Goal: Task Accomplishment & Management: Use online tool/utility

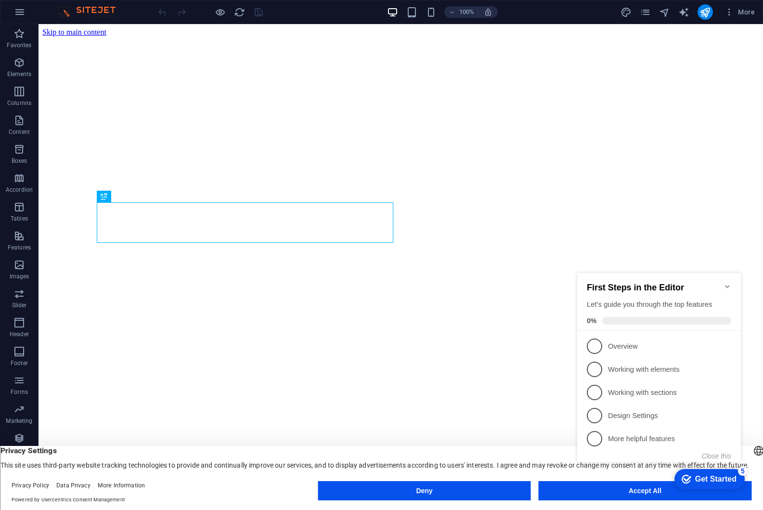
click at [621, 489] on div "checkmark Get Started 5 First Steps in the Editor Let's guide you through the t…" at bounding box center [661, 376] width 175 height 234
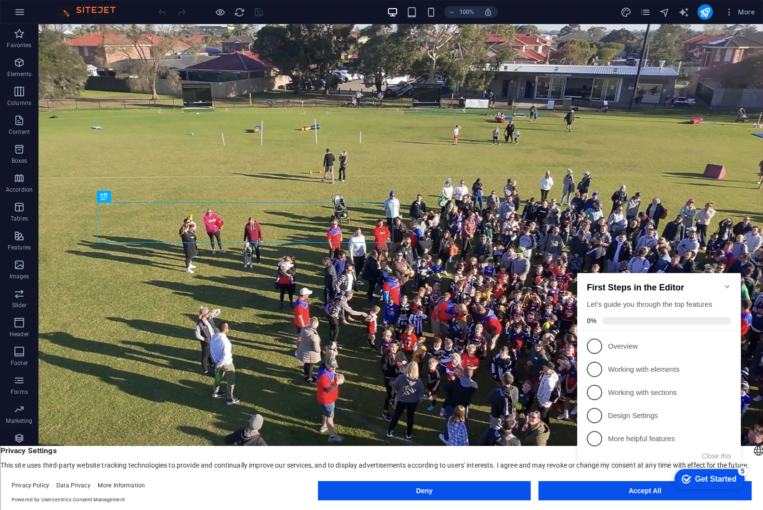
click at [644, 490] on div "checkmark Get Started 5 First Steps in the Editor Let's guide you through the t…" at bounding box center [661, 376] width 175 height 234
click at [727, 283] on icon "Minimize checklist" at bounding box center [728, 287] width 8 height 8
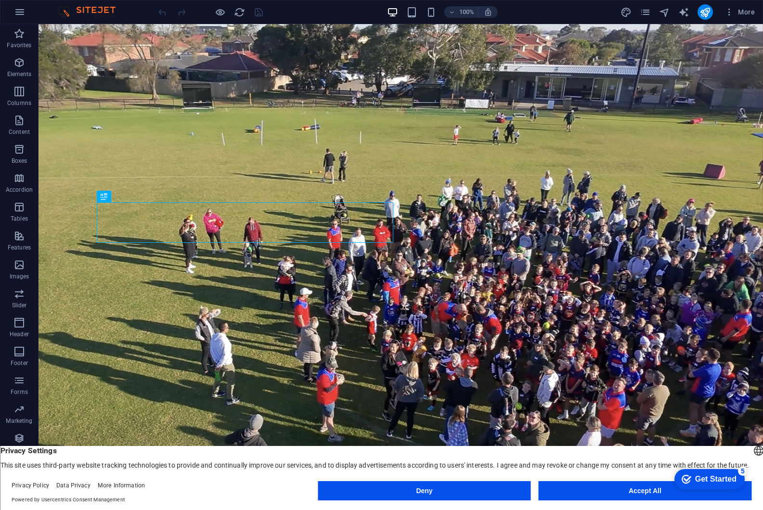
click at [725, 493] on div "checkmark Get Started 5 First Steps in the Editor Let's guide you through the t…" at bounding box center [708, 478] width 82 height 29
click at [643, 492] on button "Accept All" at bounding box center [645, 490] width 213 height 19
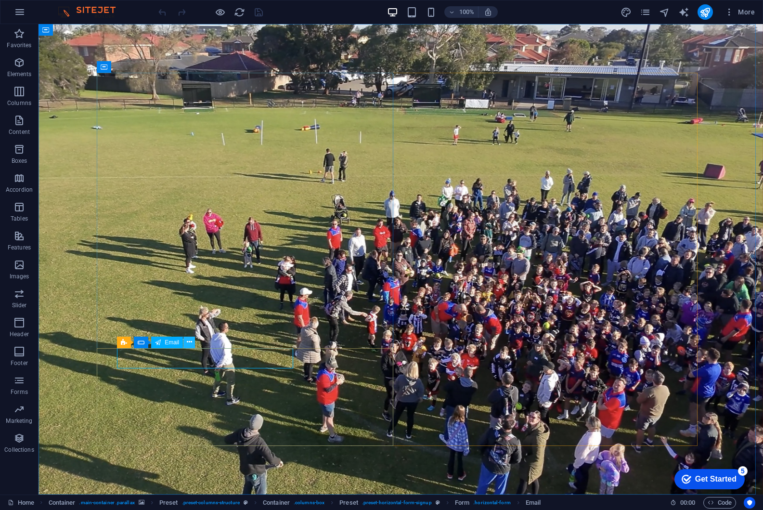
click at [188, 342] on icon at bounding box center [189, 342] width 5 height 10
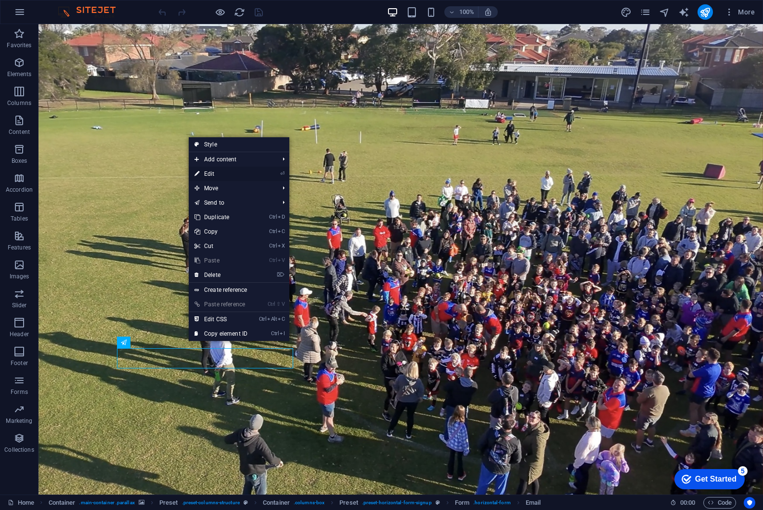
click at [212, 174] on link "⏎ Edit" at bounding box center [221, 174] width 65 height 14
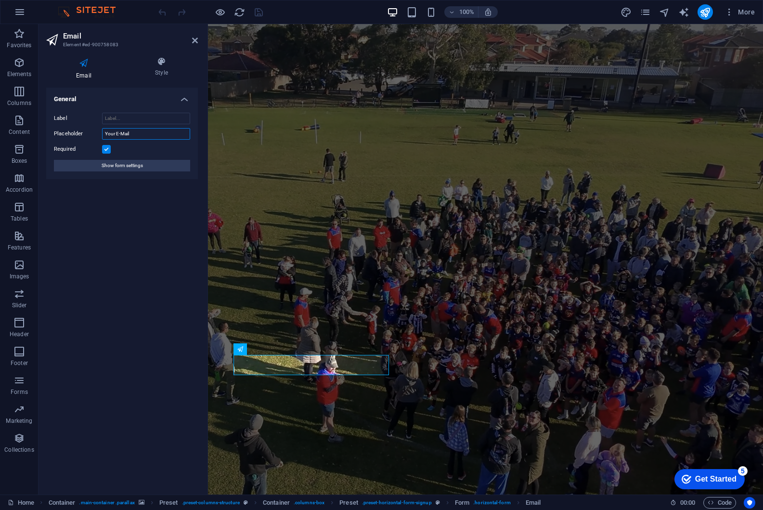
click at [147, 137] on input "Your E-Mail" at bounding box center [146, 134] width 88 height 12
click at [129, 166] on span "Show form settings" at bounding box center [122, 166] width 41 height 12
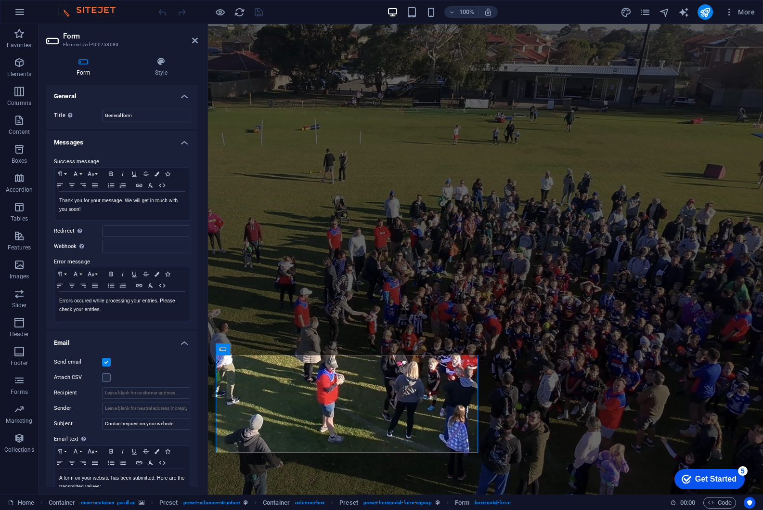
drag, startPoint x: 196, startPoint y: 261, endPoint x: 7, endPoint y: 224, distance: 192.7
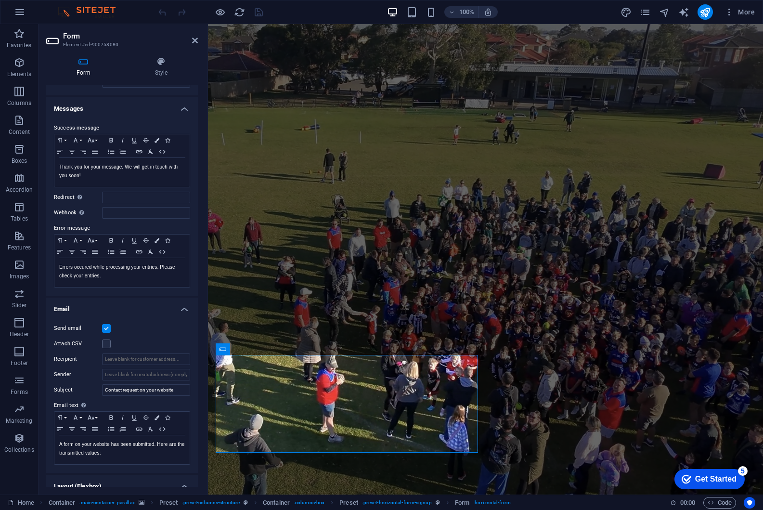
scroll to position [1, 0]
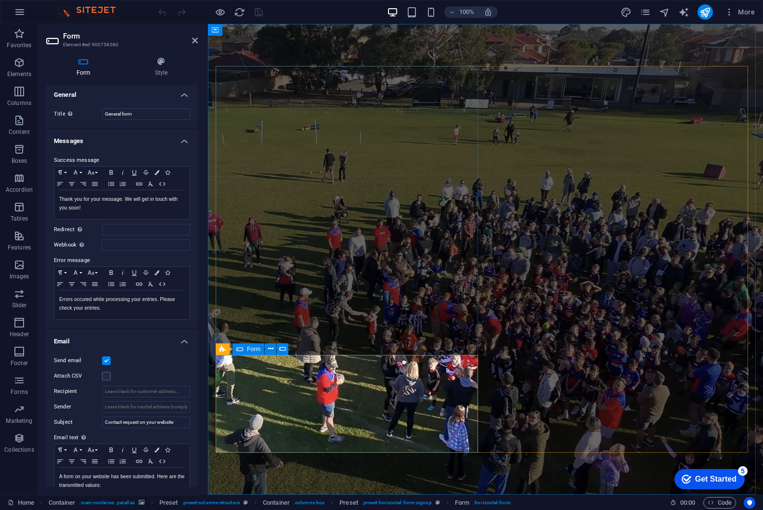
click at [260, 389] on icon at bounding box center [259, 390] width 5 height 10
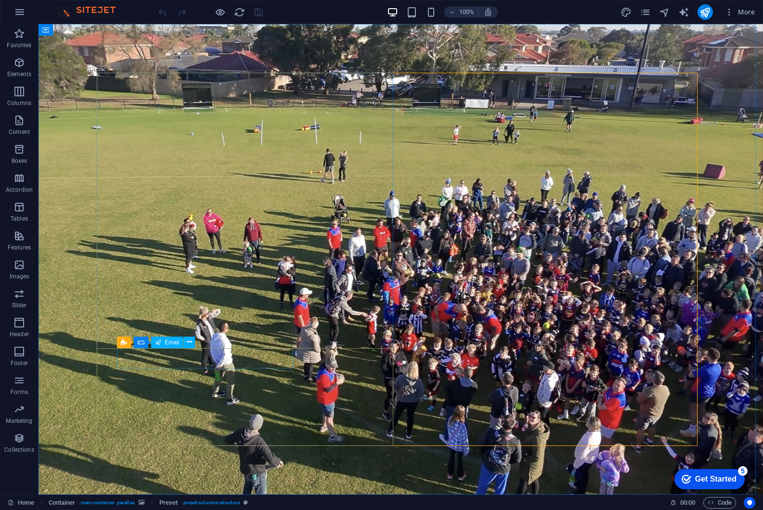
click at [196, 344] on div "Preset Form Email" at bounding box center [159, 343] width 84 height 12
click at [190, 343] on icon at bounding box center [189, 342] width 5 height 10
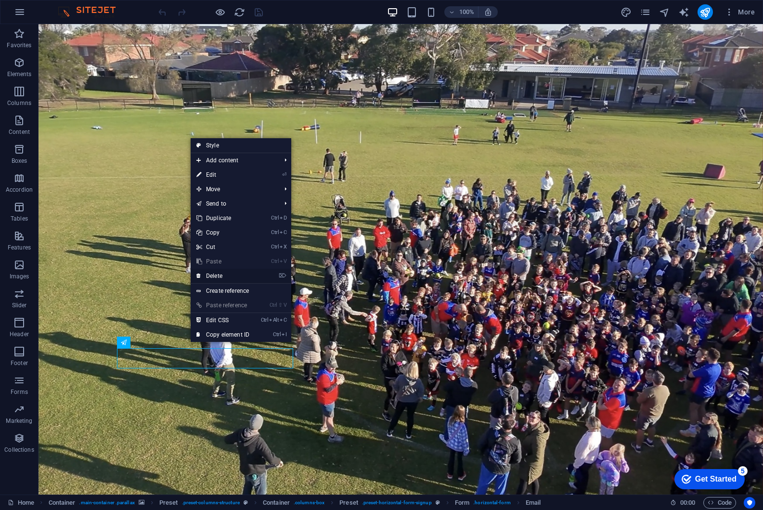
click at [223, 280] on link "⌦ Delete" at bounding box center [223, 276] width 65 height 14
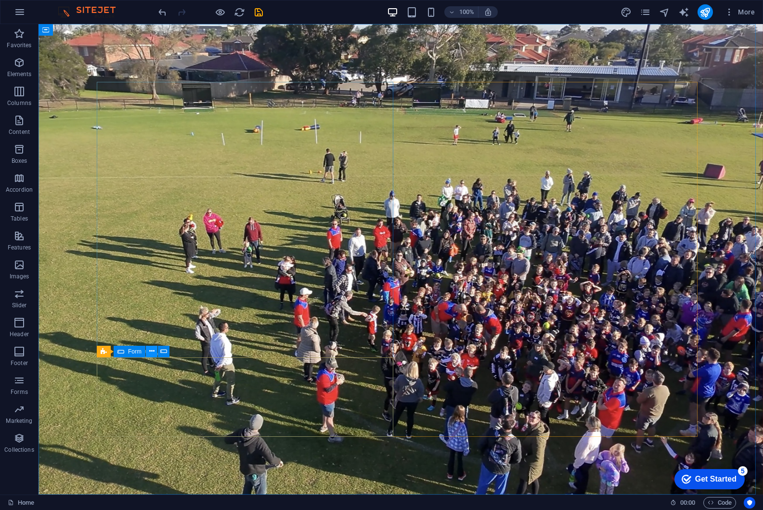
click at [153, 351] on icon at bounding box center [151, 351] width 5 height 10
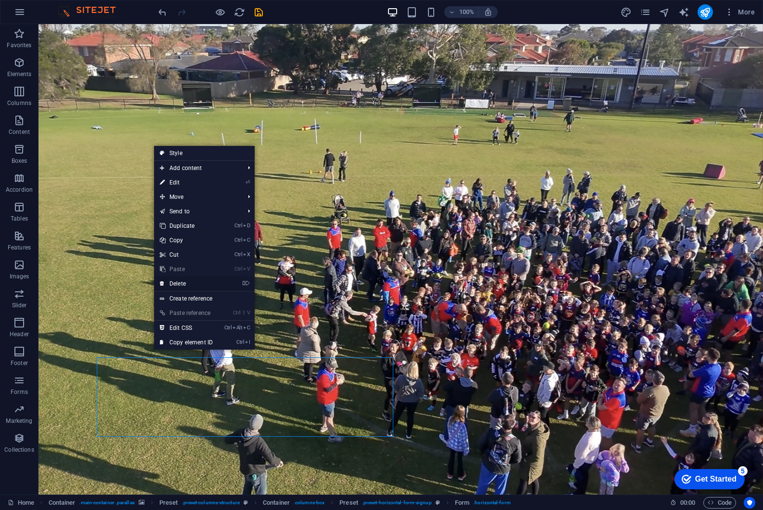
click at [195, 282] on link "⌦ Delete" at bounding box center [186, 283] width 65 height 14
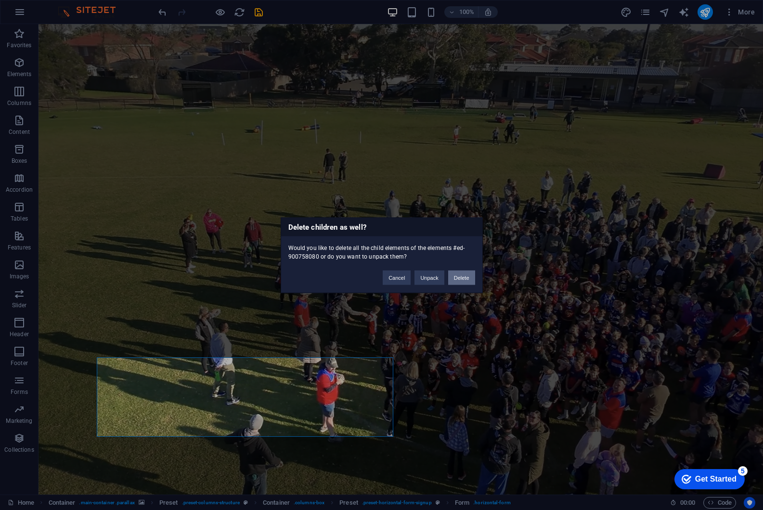
click at [452, 277] on button "Delete" at bounding box center [461, 277] width 27 height 14
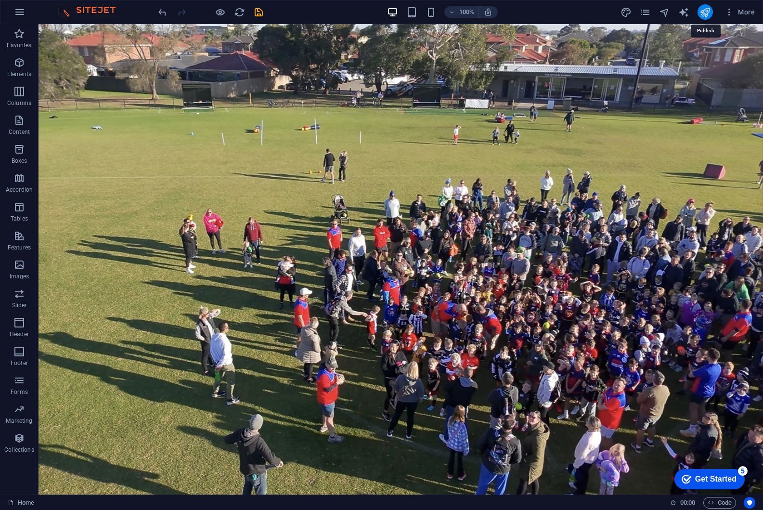
click at [704, 8] on icon "publish" at bounding box center [705, 12] width 11 height 11
